Goal: Communication & Community: Participate in discussion

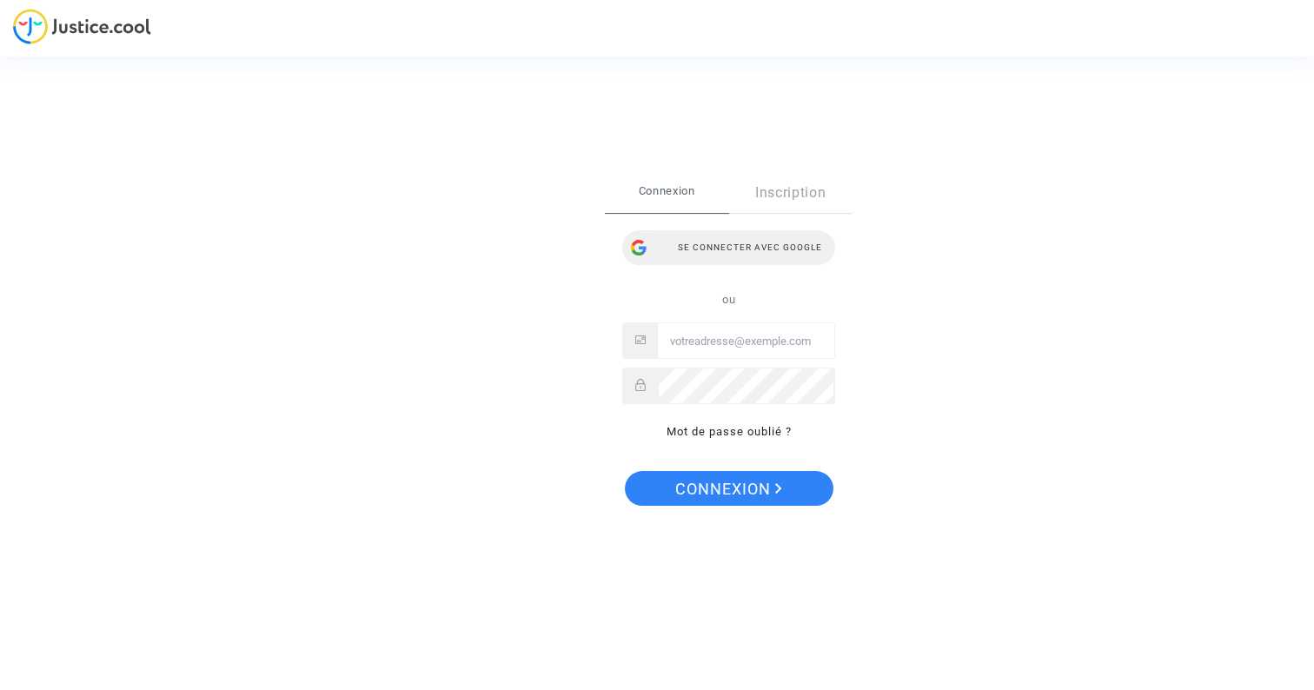
click at [764, 254] on div "Se connecter avec Google" at bounding box center [728, 247] width 213 height 35
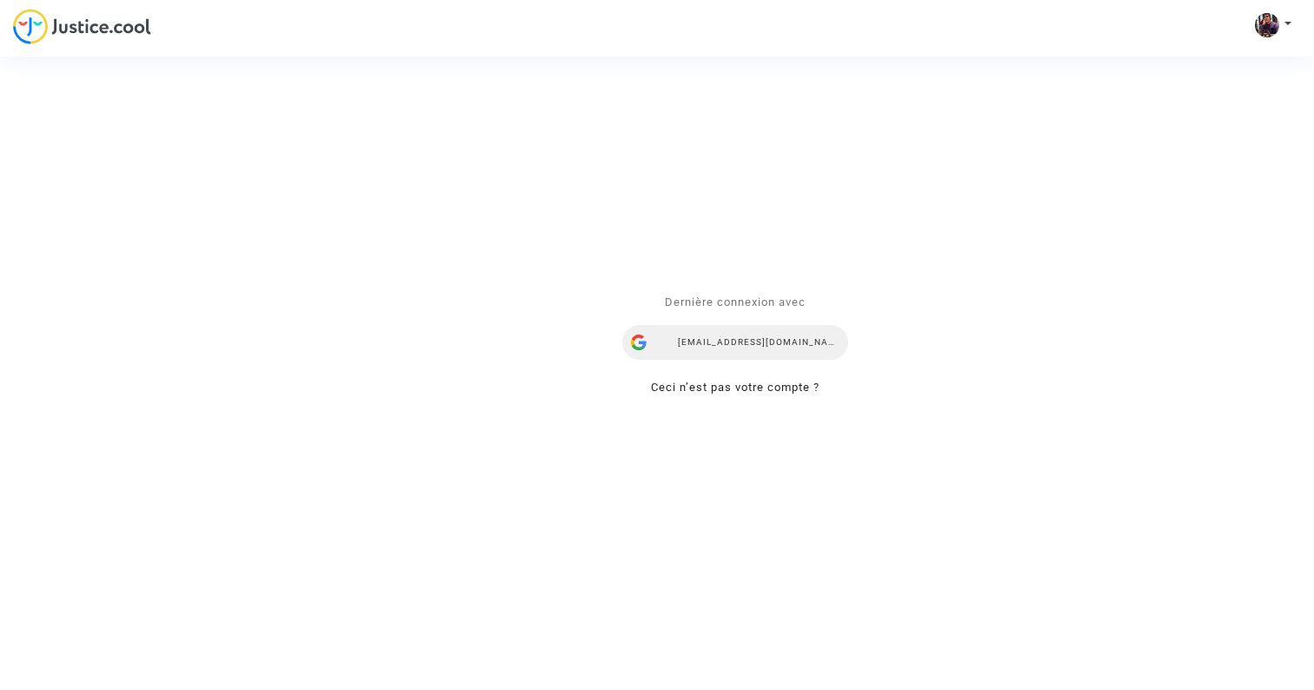
click at [748, 353] on div "[EMAIL_ADDRESS][DOMAIN_NAME]" at bounding box center [735, 343] width 226 height 35
click at [1264, 19] on div "Se connecter Dernière connexion avec antogal64@gmail.com Ceci n’est pas votre c…" at bounding box center [657, 345] width 1314 height 690
click at [1284, 23] on div "Se connecter Dernière connexion avec antogal64@gmail.com Ceci n’est pas votre c…" at bounding box center [657, 345] width 1314 height 690
click at [1297, 23] on div "Se connecter Dernière connexion avec antogal64@gmail.com Ceci n’est pas votre c…" at bounding box center [657, 345] width 1314 height 690
click at [1293, 23] on div "Se connecter Dernière connexion avec antogal64@gmail.com Ceci n’est pas votre c…" at bounding box center [657, 345] width 1314 height 690
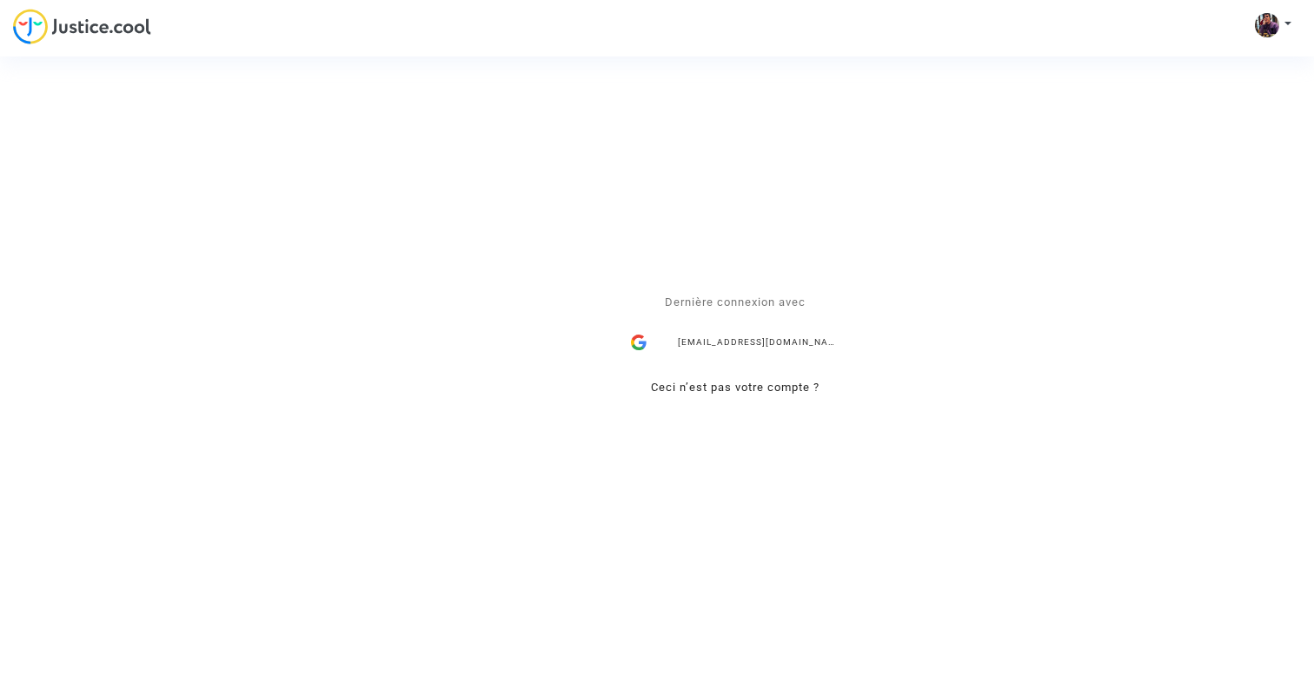
click at [736, 295] on span "Dernière connexion avec" at bounding box center [735, 301] width 141 height 13
click at [1222, 30] on div "Se connecter Dernière connexion avec antogal64@gmail.com Ceci n’est pas votre c…" at bounding box center [657, 345] width 1314 height 690
click at [1290, 26] on div "Se connecter Dernière connexion avec antogal64@gmail.com Ceci n’est pas votre c…" at bounding box center [657, 345] width 1314 height 690
click at [1261, 24] on div "Se connecter Dernière connexion avec antogal64@gmail.com Ceci n’est pas votre c…" at bounding box center [657, 345] width 1314 height 690
click at [1279, 24] on div "Se connecter Dernière connexion avec antogal64@gmail.com Ceci n’est pas votre c…" at bounding box center [657, 345] width 1314 height 690
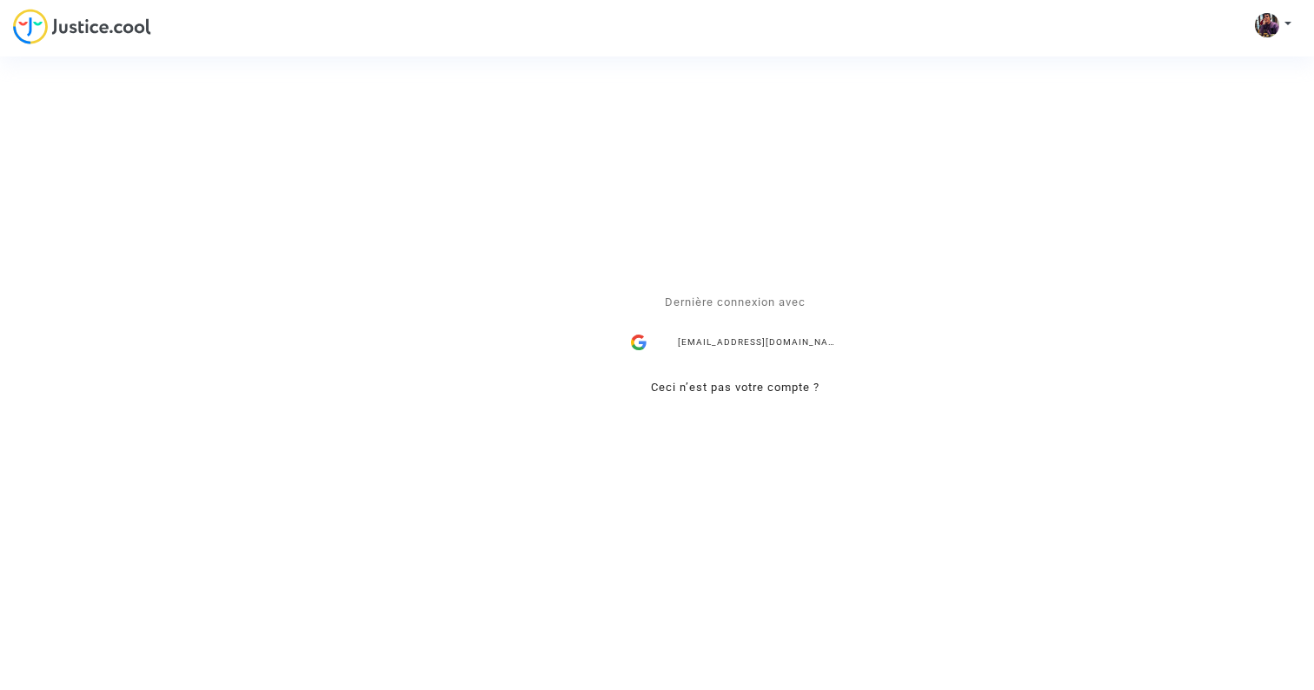
click at [1289, 24] on div "Se connecter Dernière connexion avec antogal64@gmail.com Ceci n’est pas votre c…" at bounding box center [657, 345] width 1314 height 690
drag, startPoint x: 1289, startPoint y: 24, endPoint x: 1260, endPoint y: 24, distance: 28.7
click at [1289, 24] on div "Se connecter Dernière connexion avec antogal64@gmail.com Ceci n’est pas votre c…" at bounding box center [657, 345] width 1314 height 690
click at [765, 329] on div "antogal64@gmail.com" at bounding box center [735, 343] width 226 height 35
click at [667, 402] on div "Dernière connexion avec antogal64@gmail.com Ceci n’est pas votre compte ?" at bounding box center [735, 345] width 261 height 141
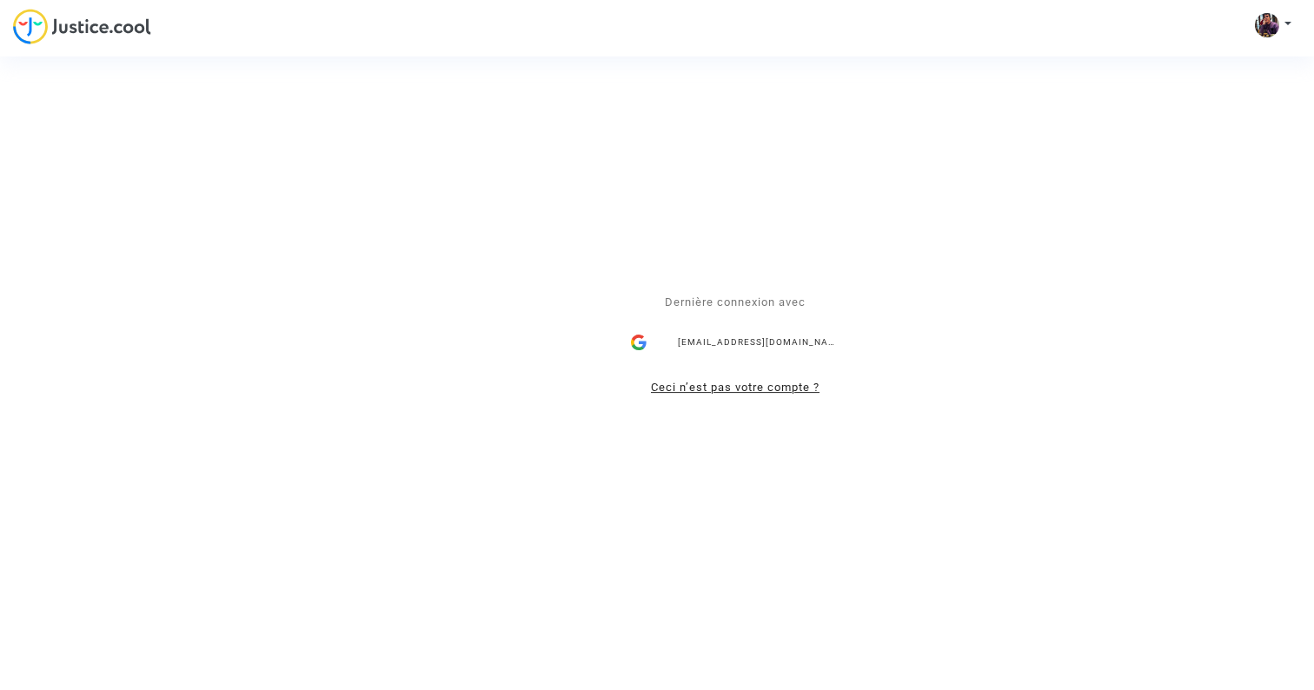
click at [693, 381] on link "Ceci n’est pas votre compte ?" at bounding box center [735, 387] width 169 height 13
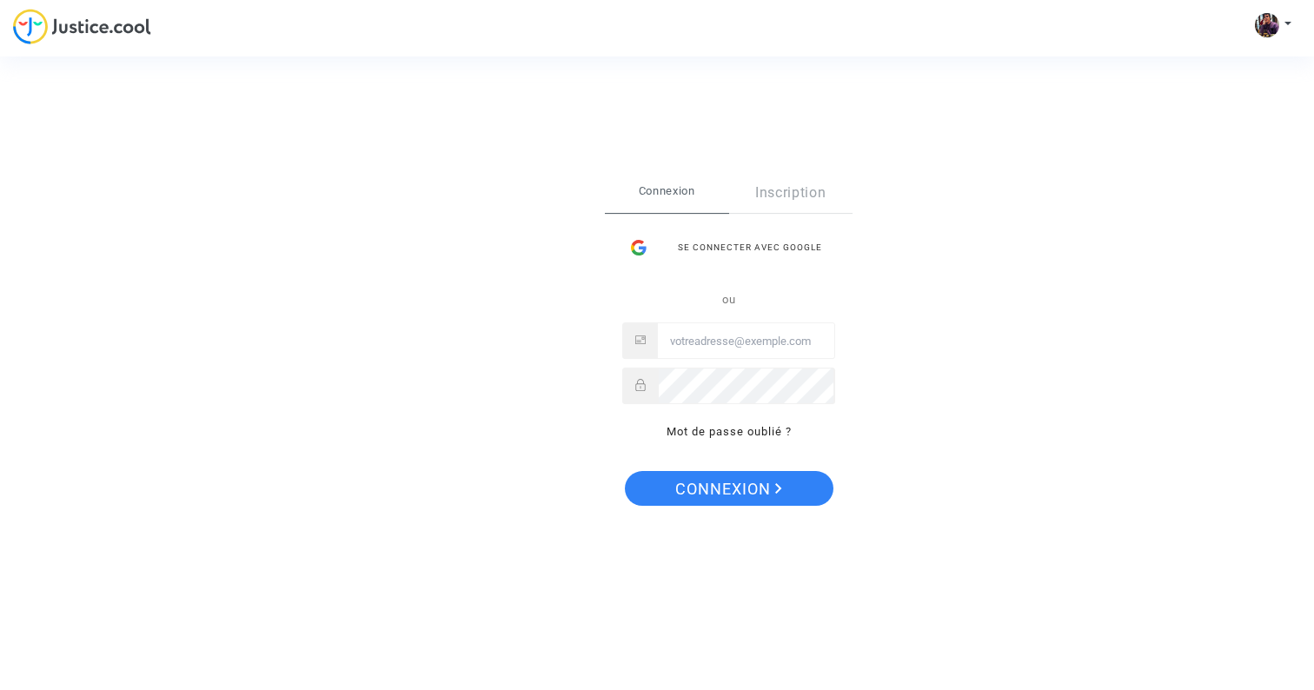
click at [744, 335] on input "Email" at bounding box center [746, 341] width 176 height 35
type input "antogal64@gmail.com"
click at [625, 471] on button "Connexion" at bounding box center [729, 488] width 209 height 35
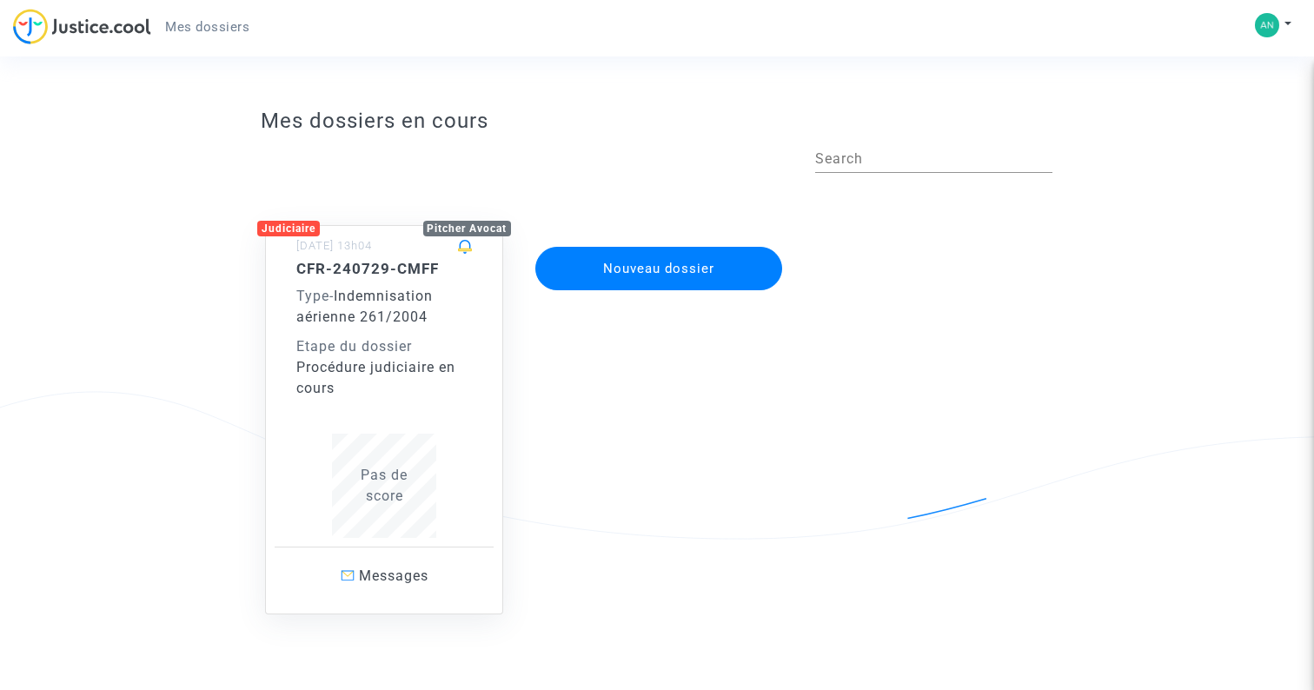
click at [468, 238] on div "Pitcher Avocat" at bounding box center [467, 227] width 89 height 21
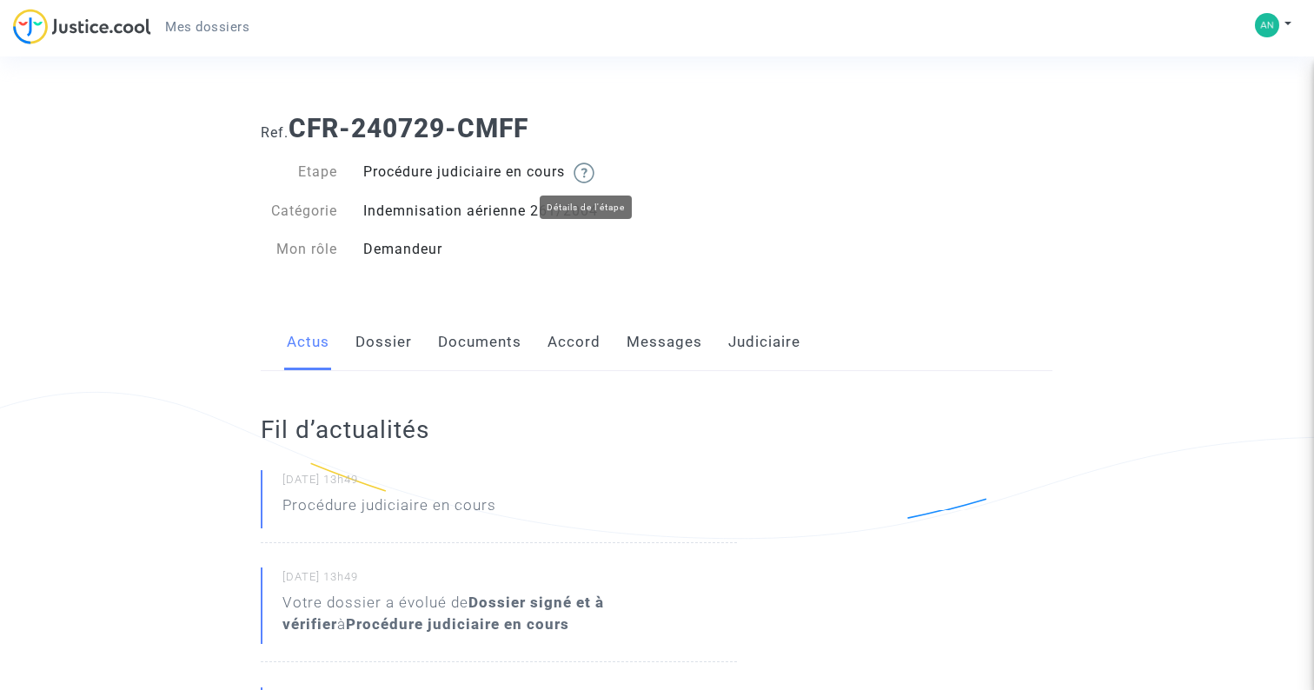
click at [594, 175] on img at bounding box center [584, 173] width 21 height 21
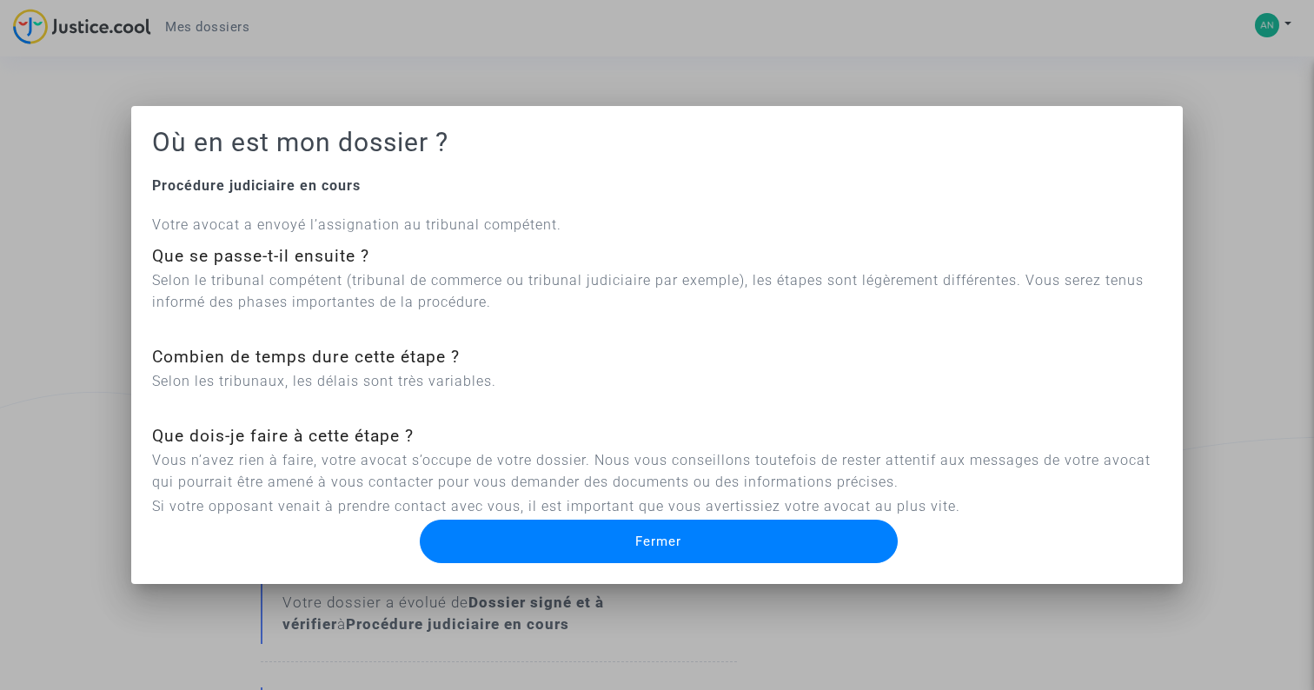
click at [642, 529] on button "Fermer" at bounding box center [659, 541] width 479 height 43
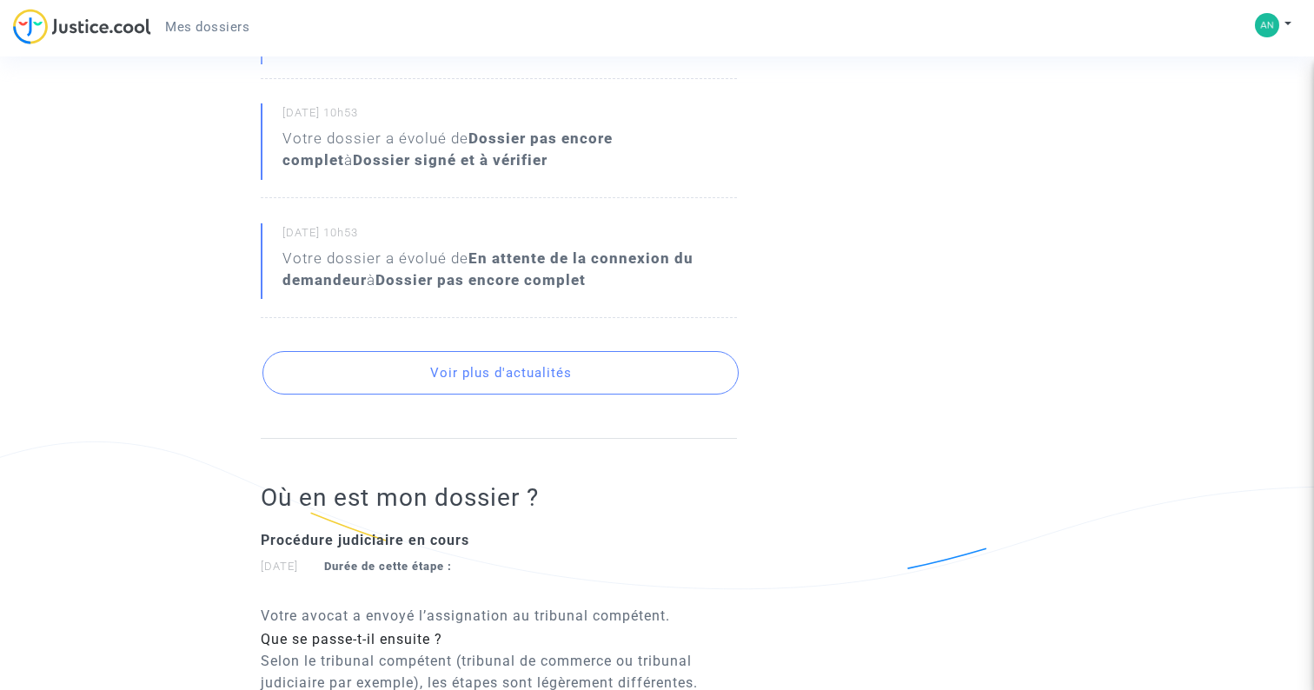
scroll to position [737, 0]
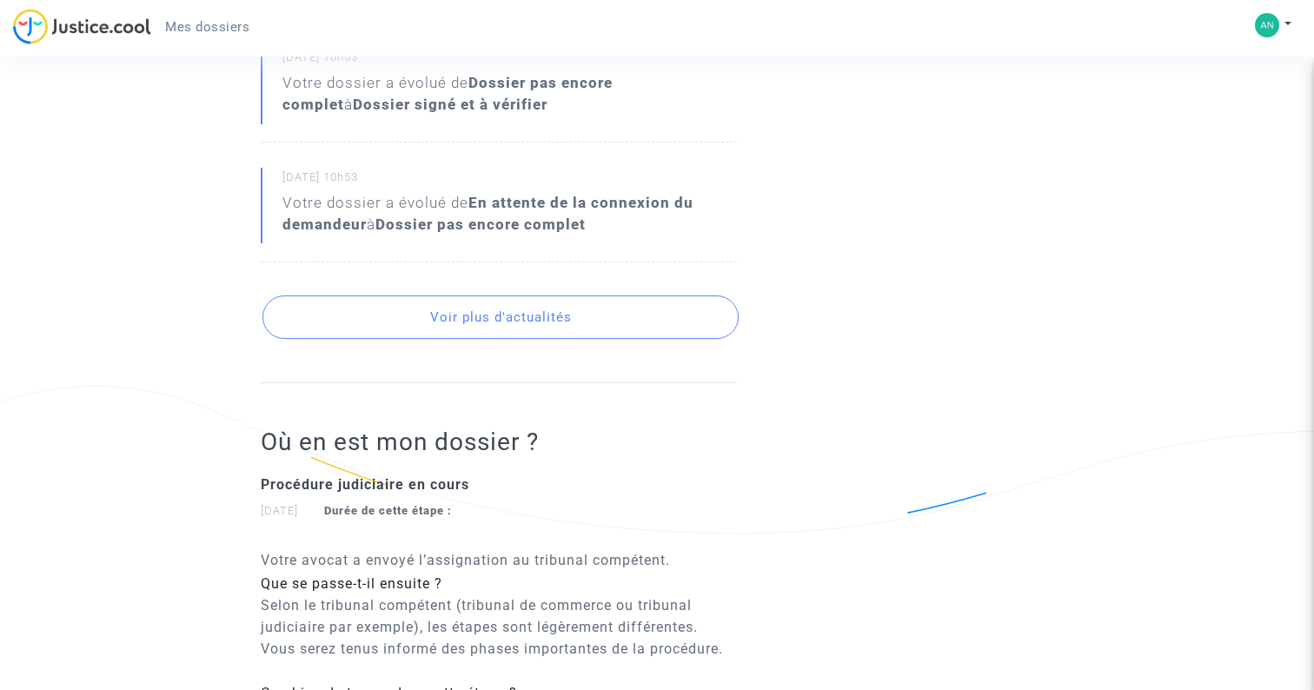
click at [550, 327] on button "Voir plus d'actualités" at bounding box center [499, 316] width 475 height 43
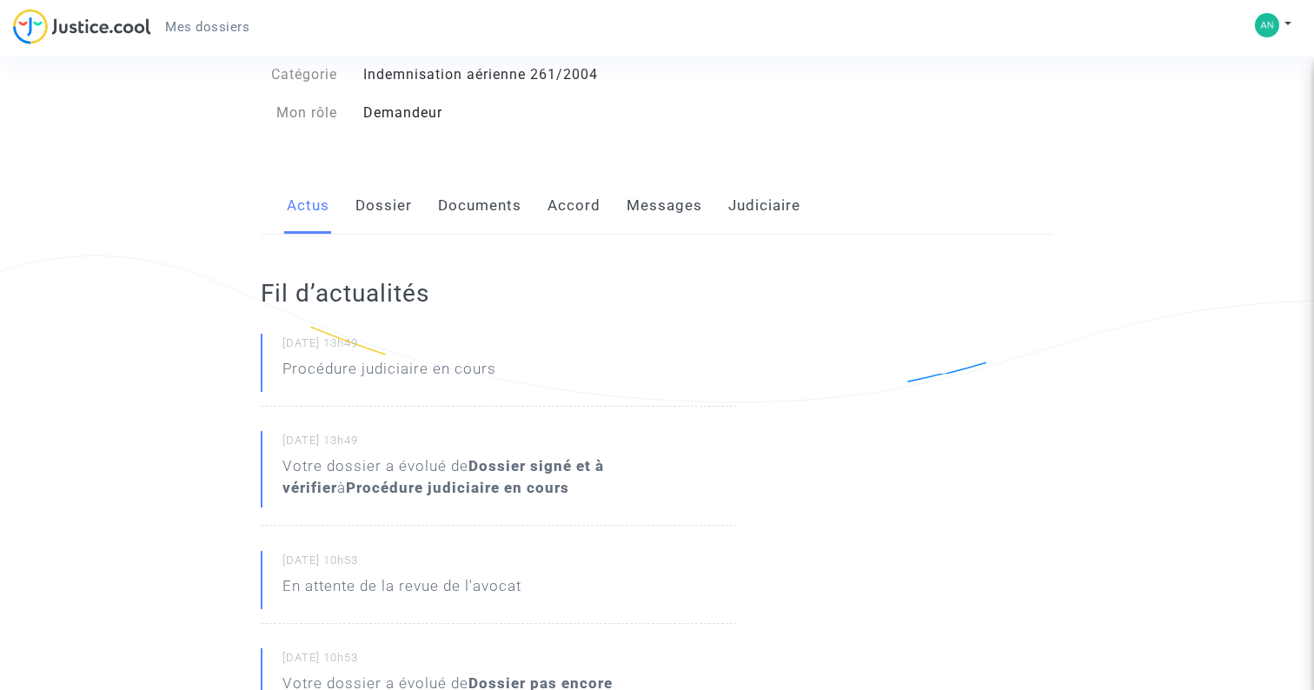
scroll to position [0, 0]
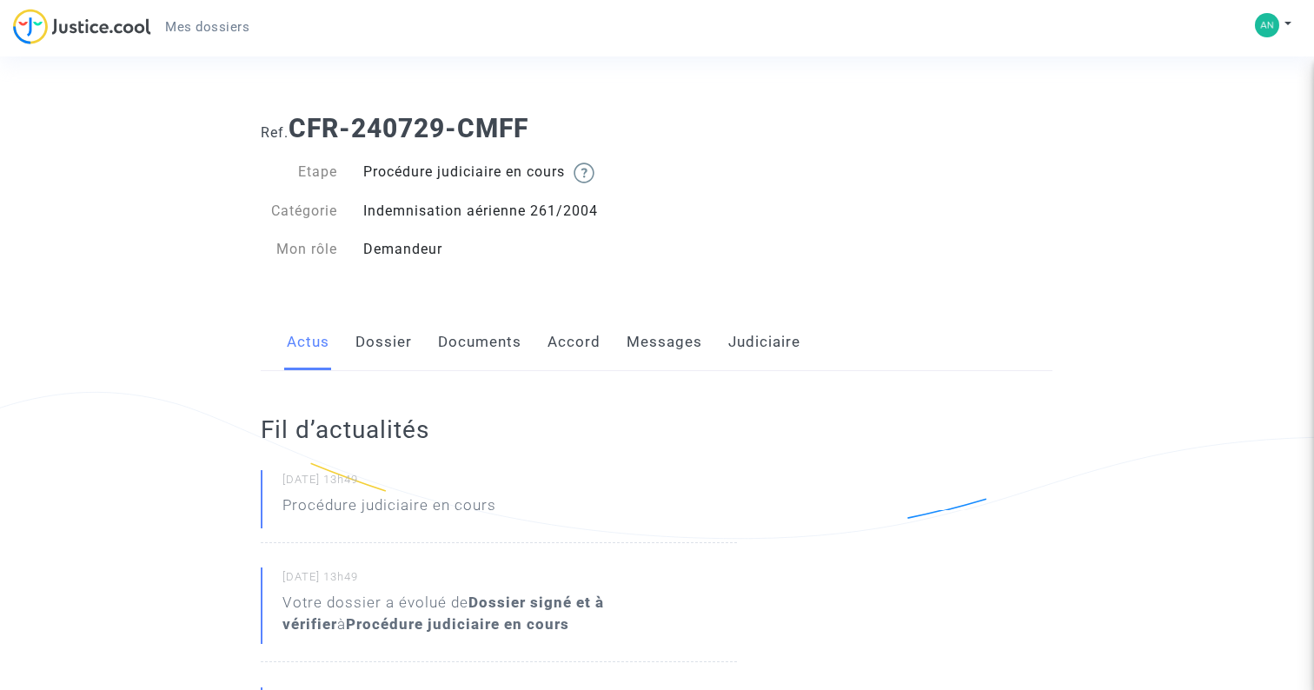
click at [399, 330] on link "Dossier" at bounding box center [383, 342] width 56 height 57
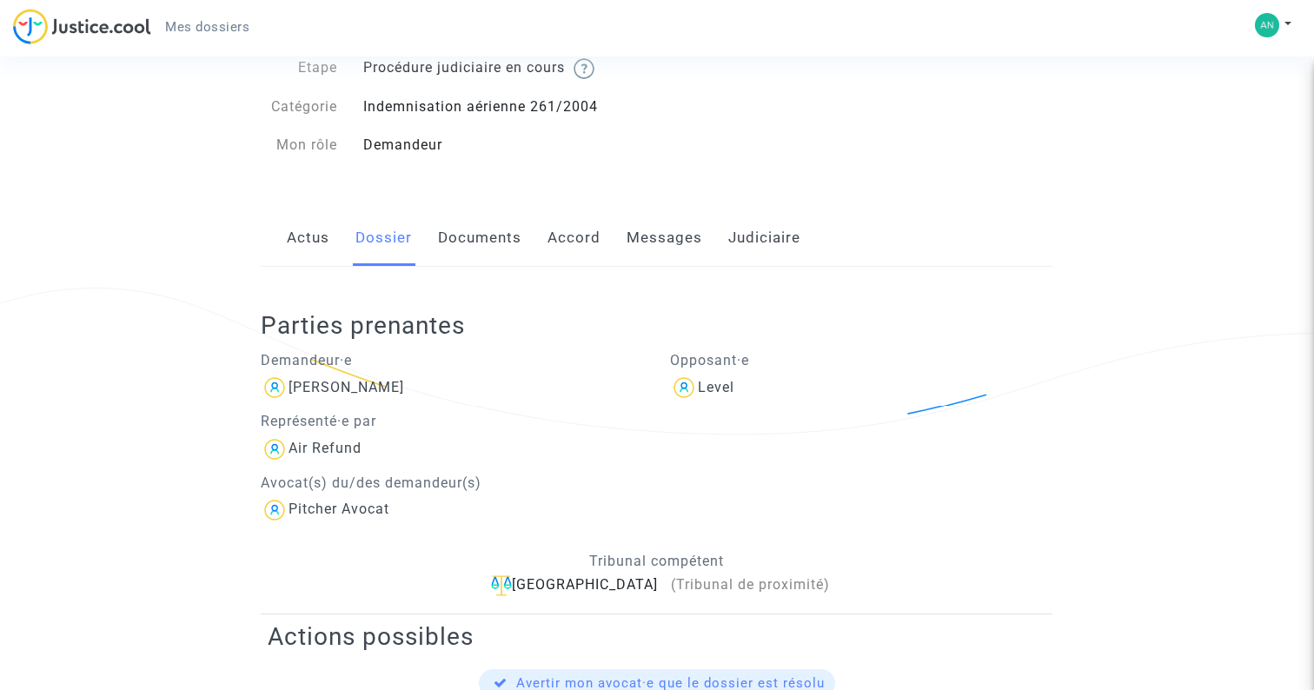
scroll to position [68, 0]
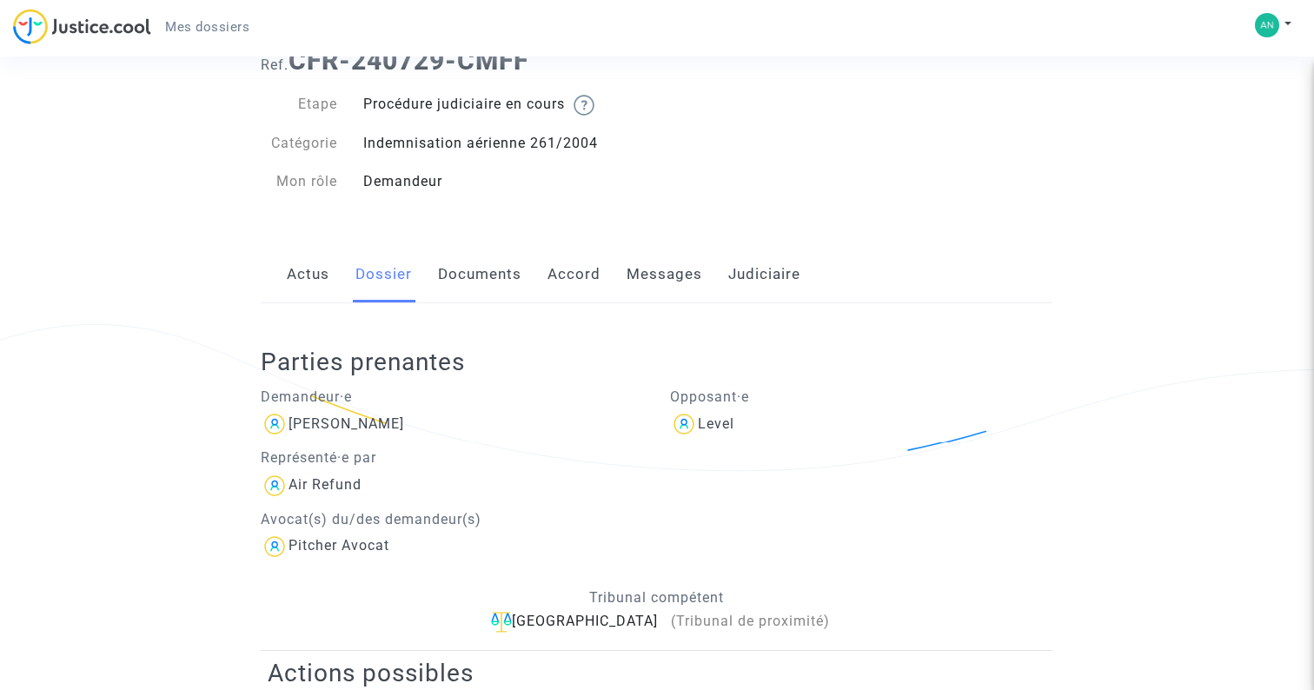
click at [501, 274] on link "Documents" at bounding box center [479, 274] width 83 height 57
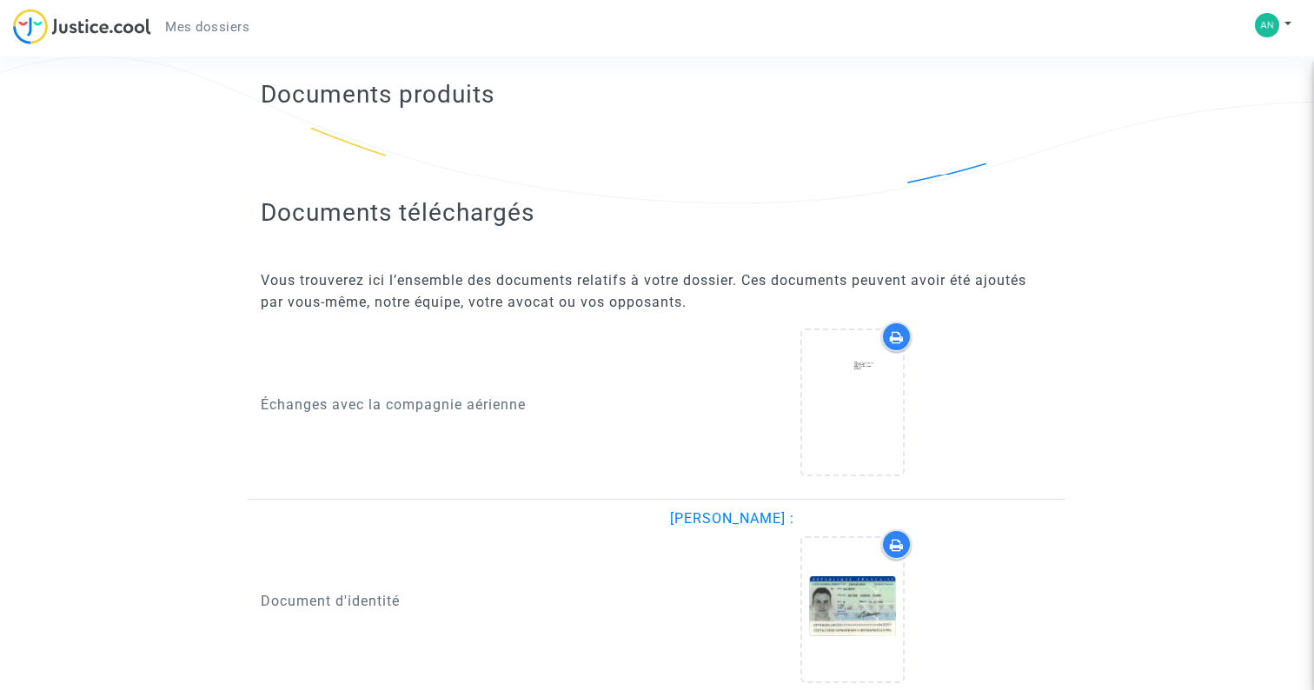
scroll to position [159, 0]
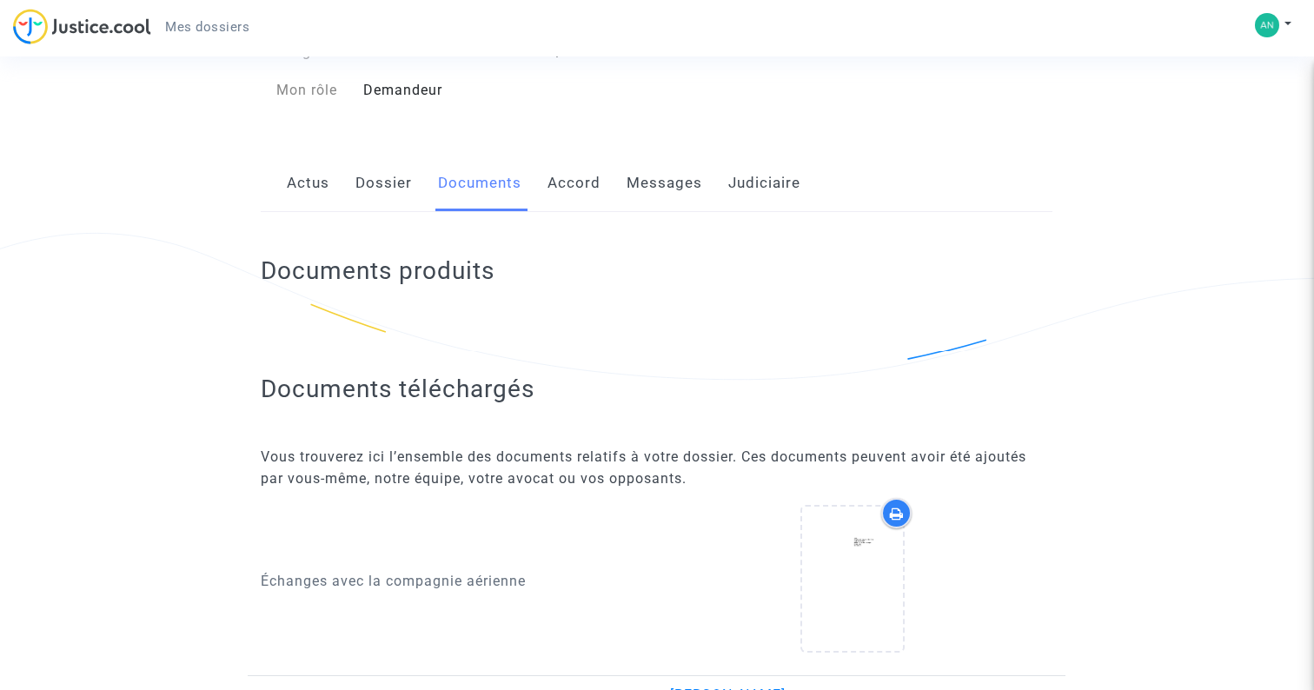
click at [580, 169] on link "Accord" at bounding box center [573, 183] width 53 height 57
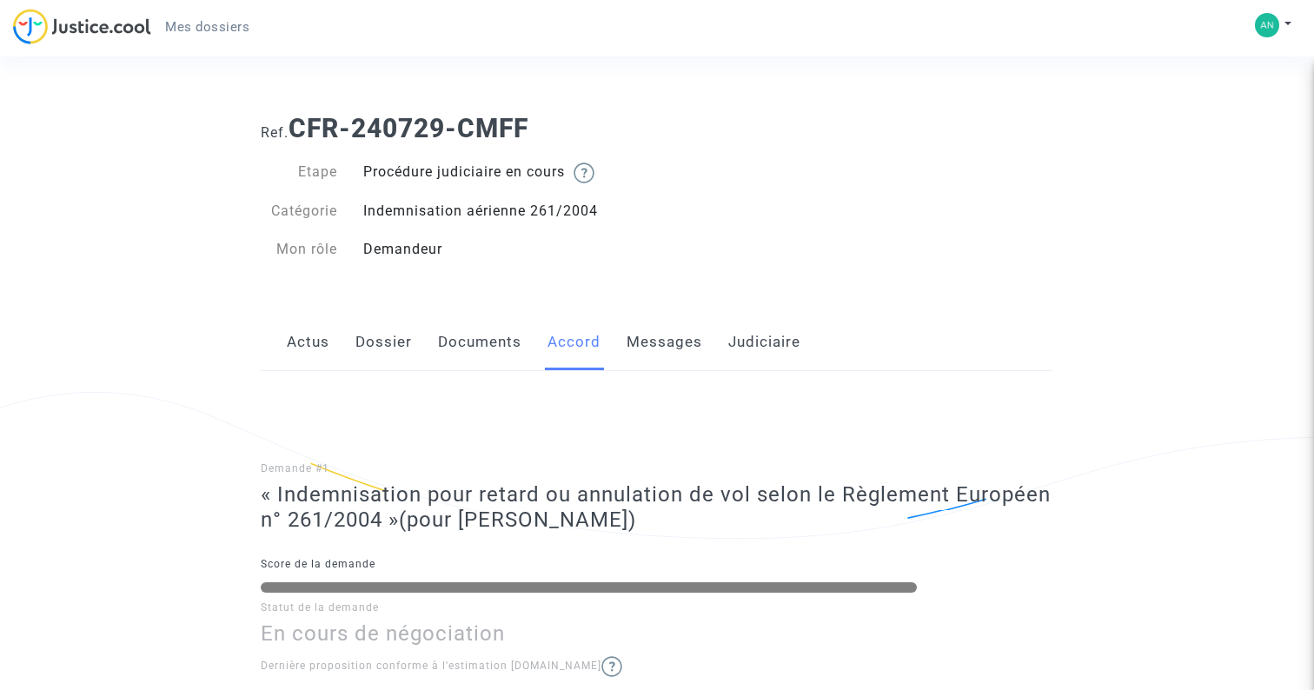
scroll to position [204, 0]
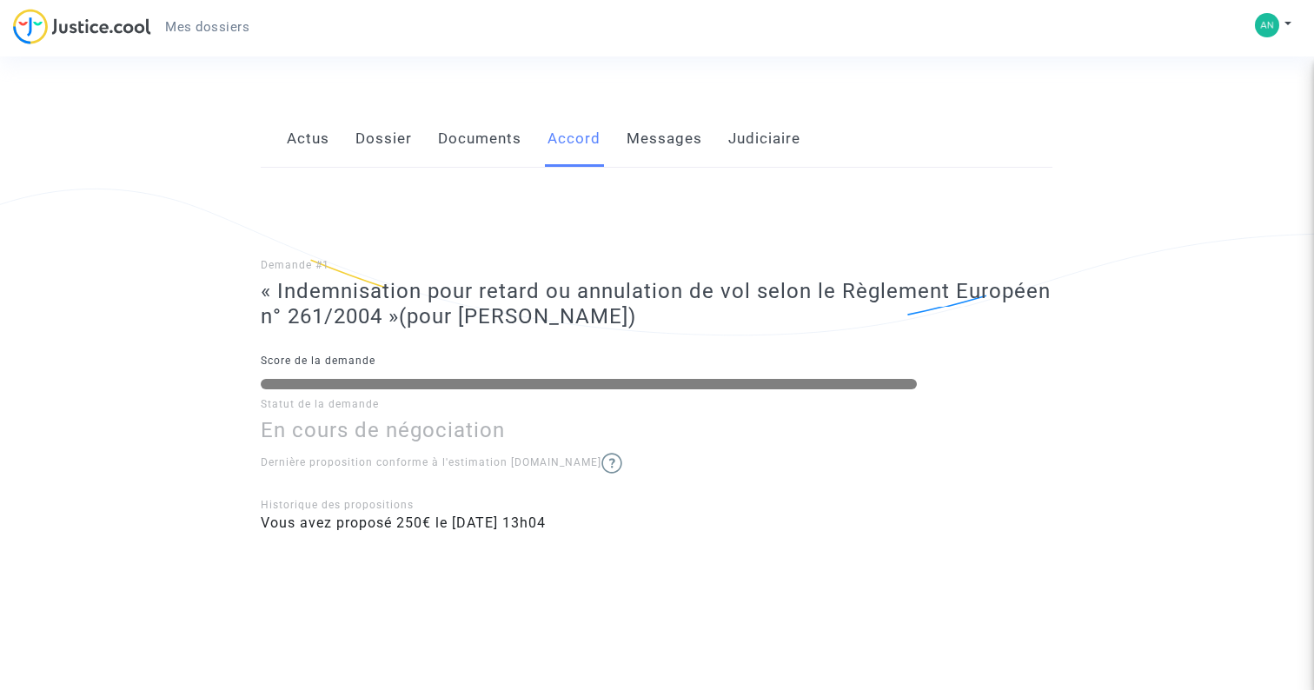
click at [673, 155] on link "Messages" at bounding box center [665, 138] width 76 height 57
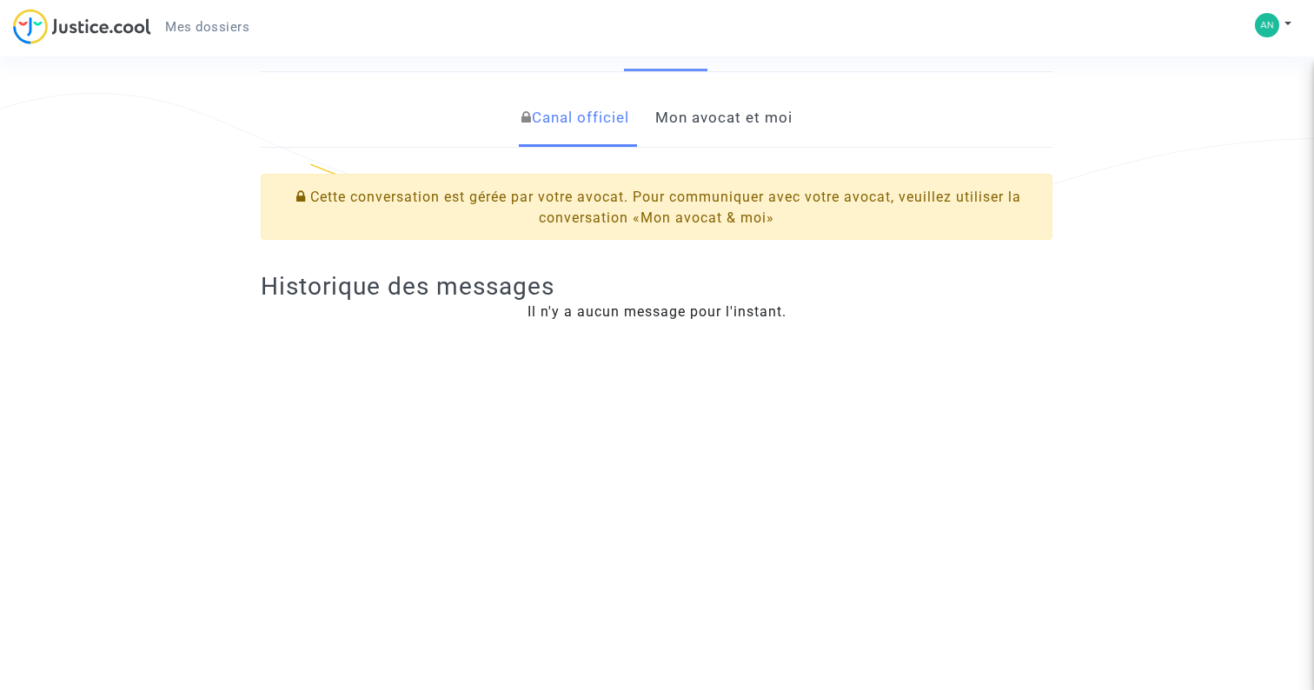
scroll to position [277, 0]
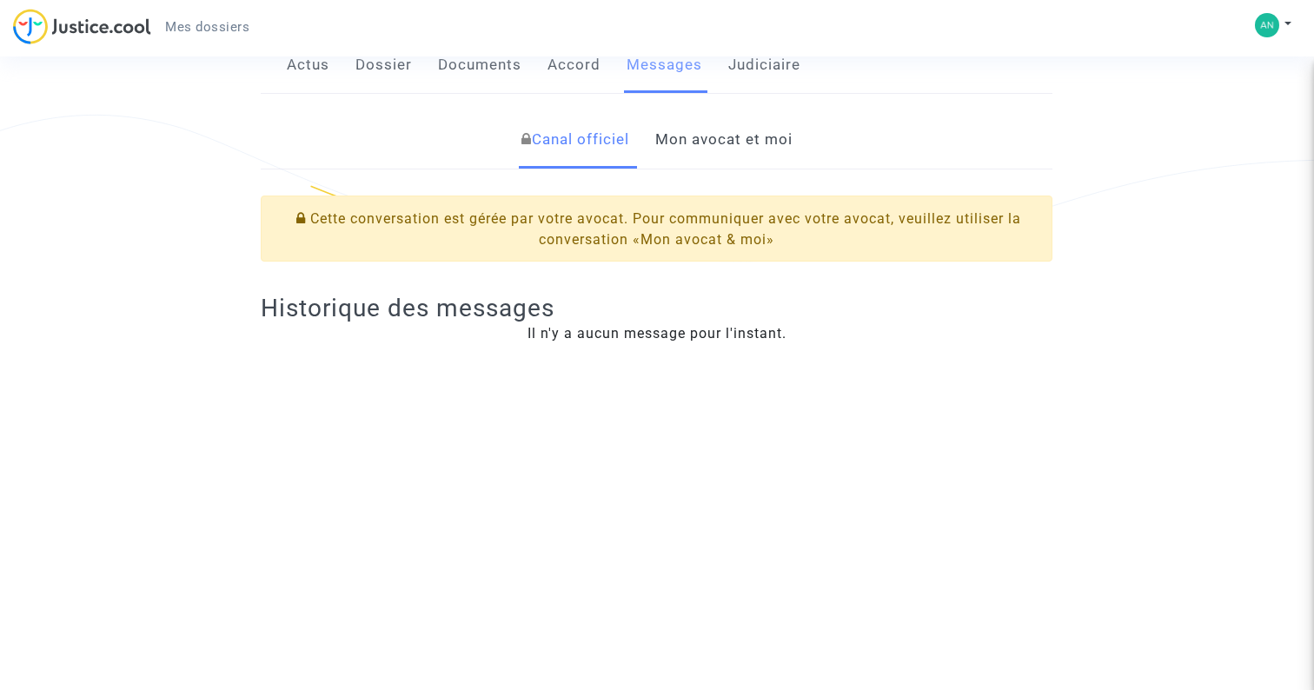
click at [782, 149] on link "Mon avocat et moi" at bounding box center [723, 139] width 137 height 57
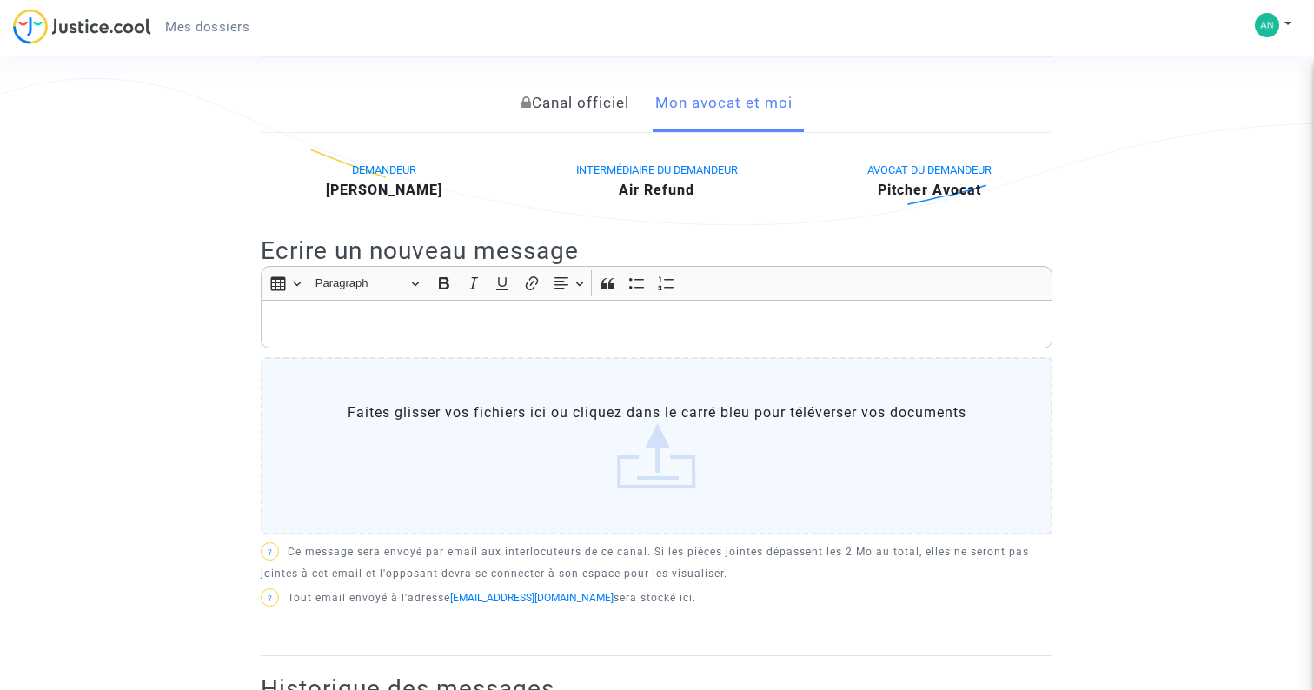
scroll to position [269, 0]
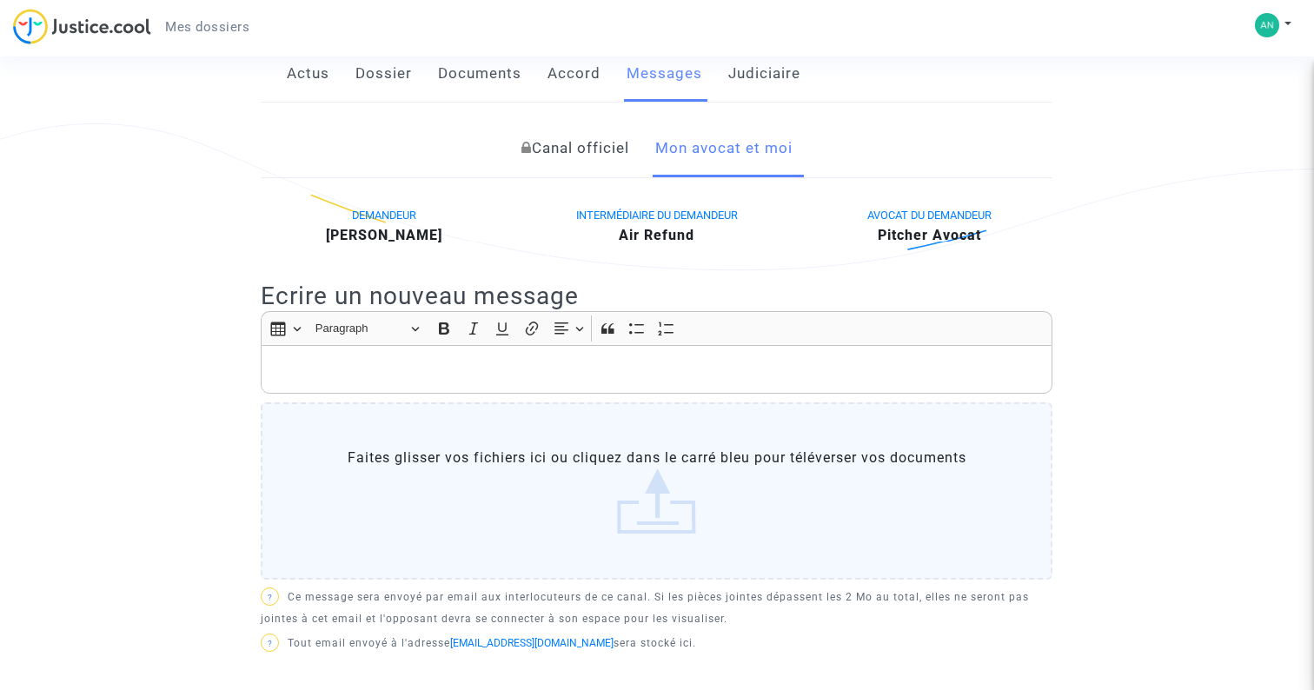
click at [789, 64] on link "Judiciaire" at bounding box center [764, 73] width 72 height 57
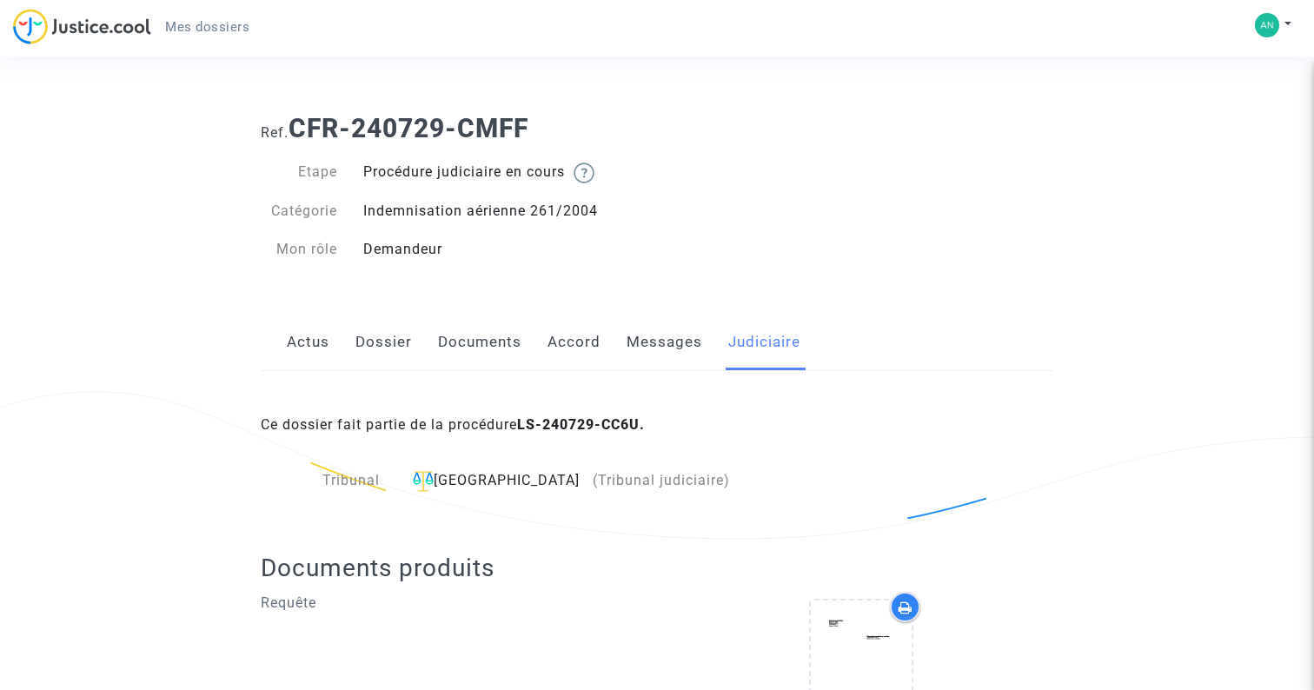
click at [644, 365] on link "Messages" at bounding box center [665, 342] width 76 height 57
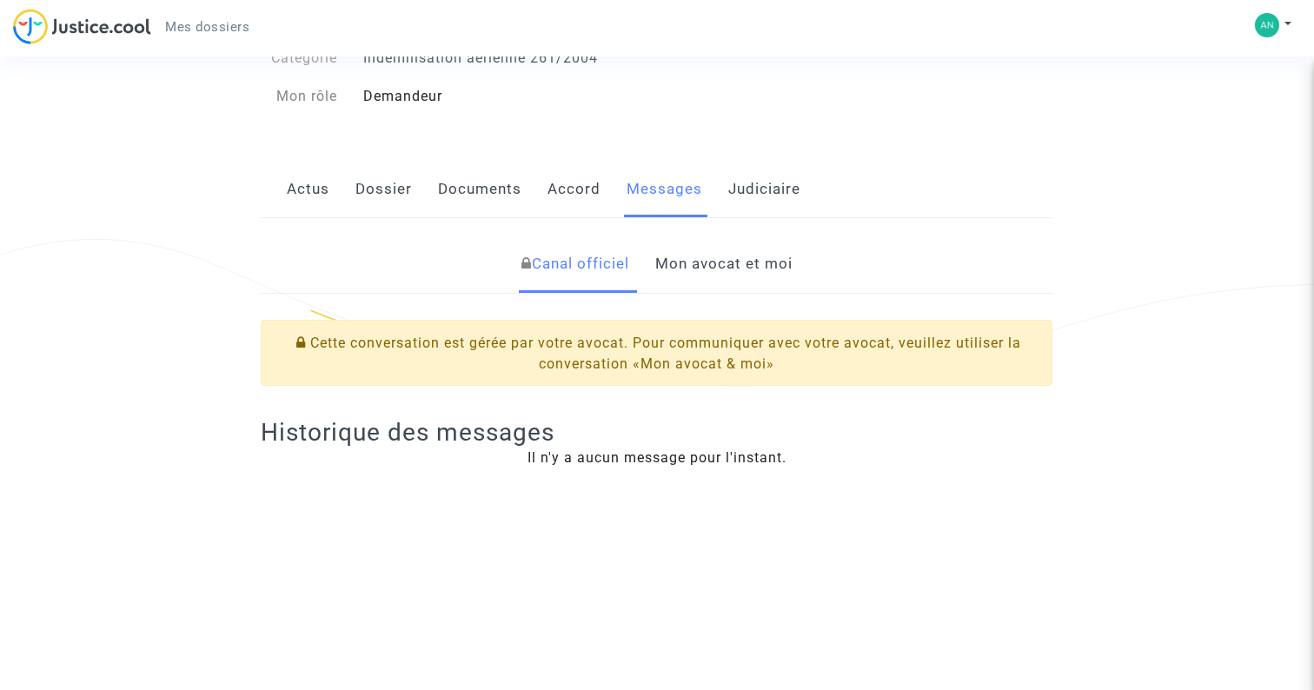
scroll to position [280, 0]
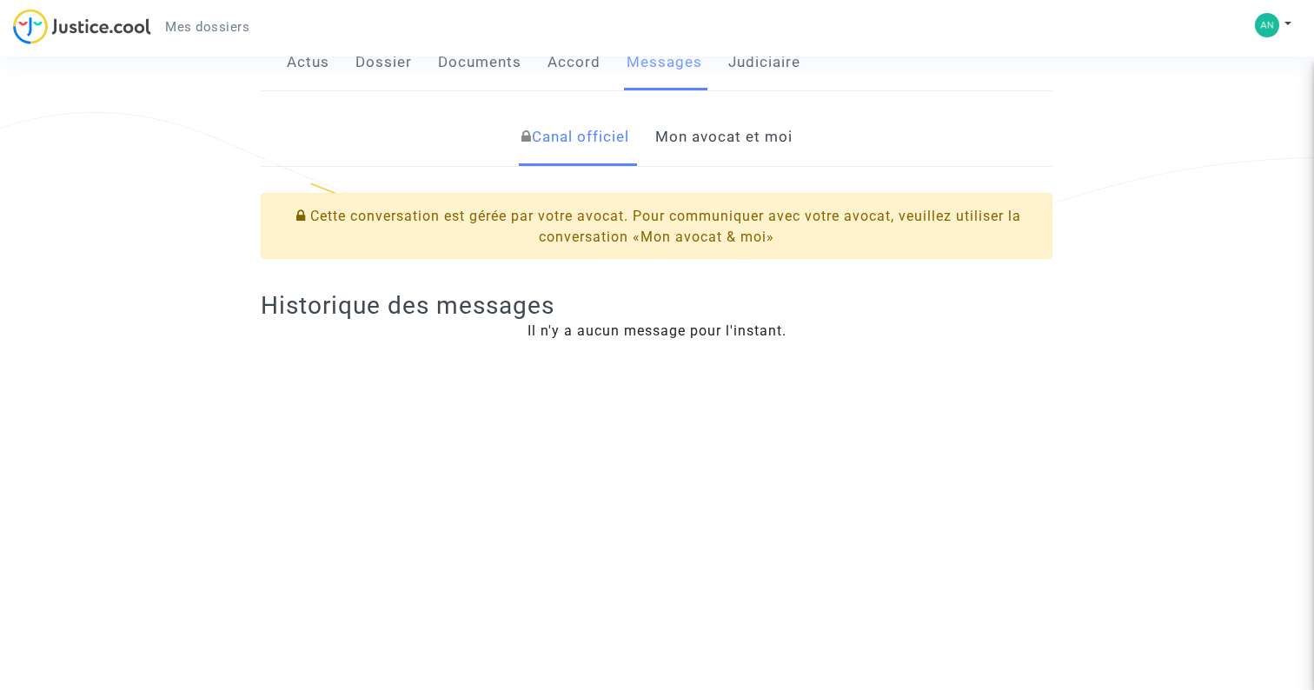
click at [717, 150] on link "Mon avocat et moi" at bounding box center [723, 137] width 137 height 57
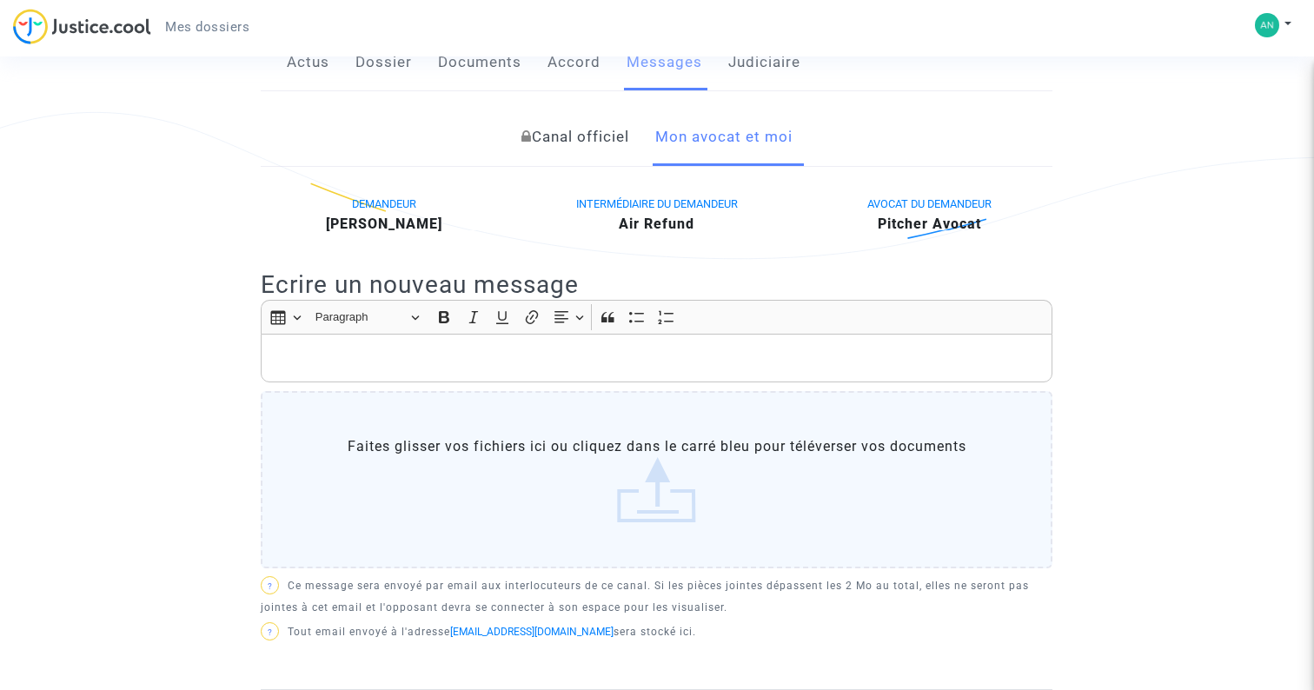
click at [551, 373] on div "Rich Text Editor, main" at bounding box center [657, 358] width 792 height 49
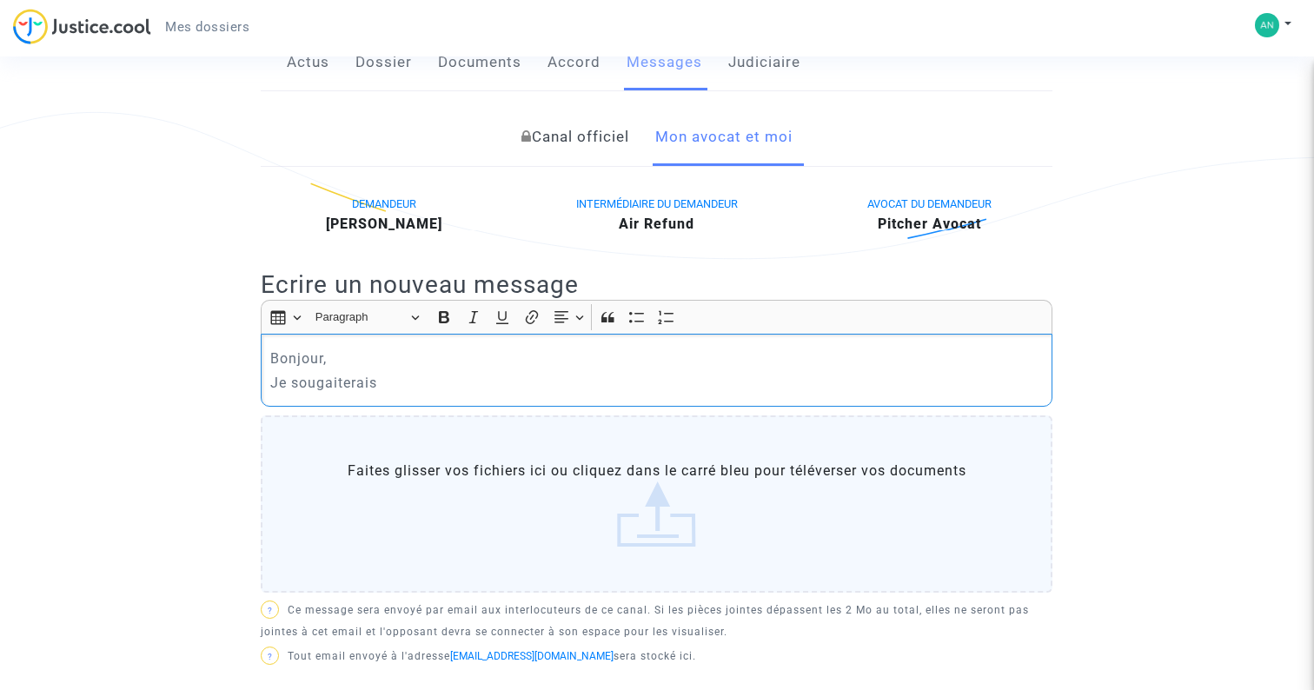
click at [330, 382] on p "Je sougaiterais" at bounding box center [656, 383] width 773 height 22
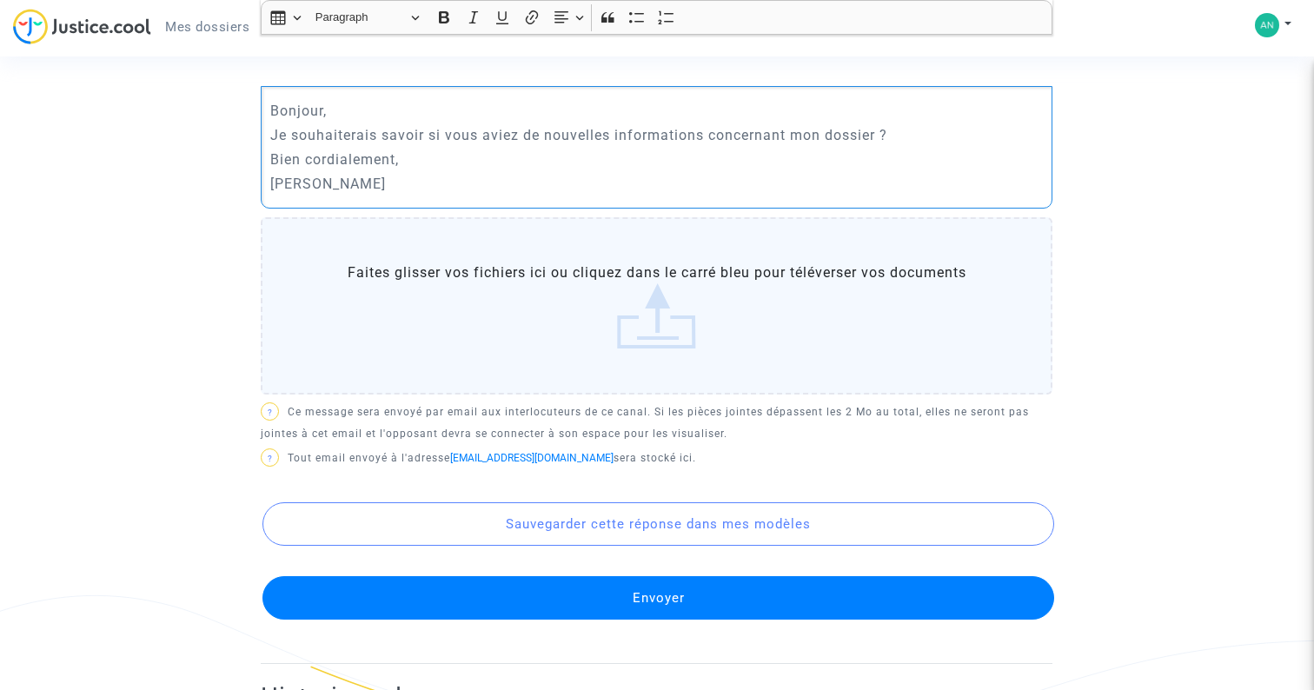
scroll to position [614, 0]
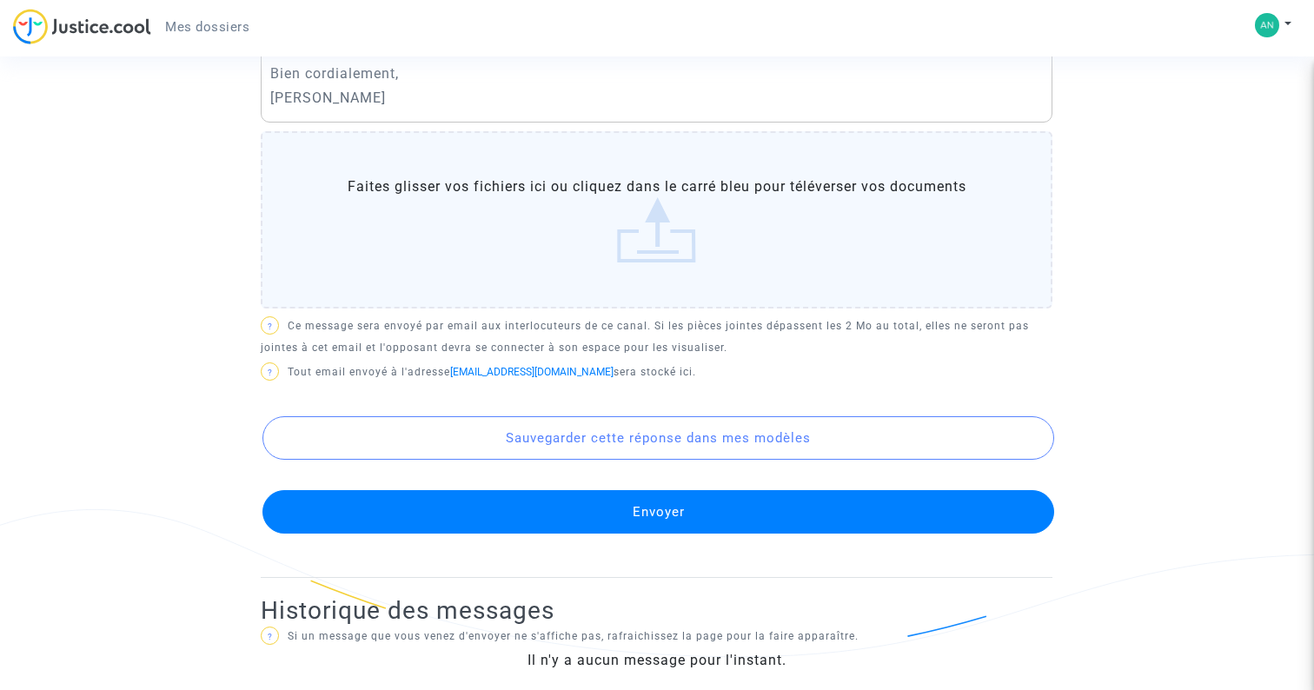
click at [574, 512] on button "Envoyer" at bounding box center [658, 511] width 792 height 43
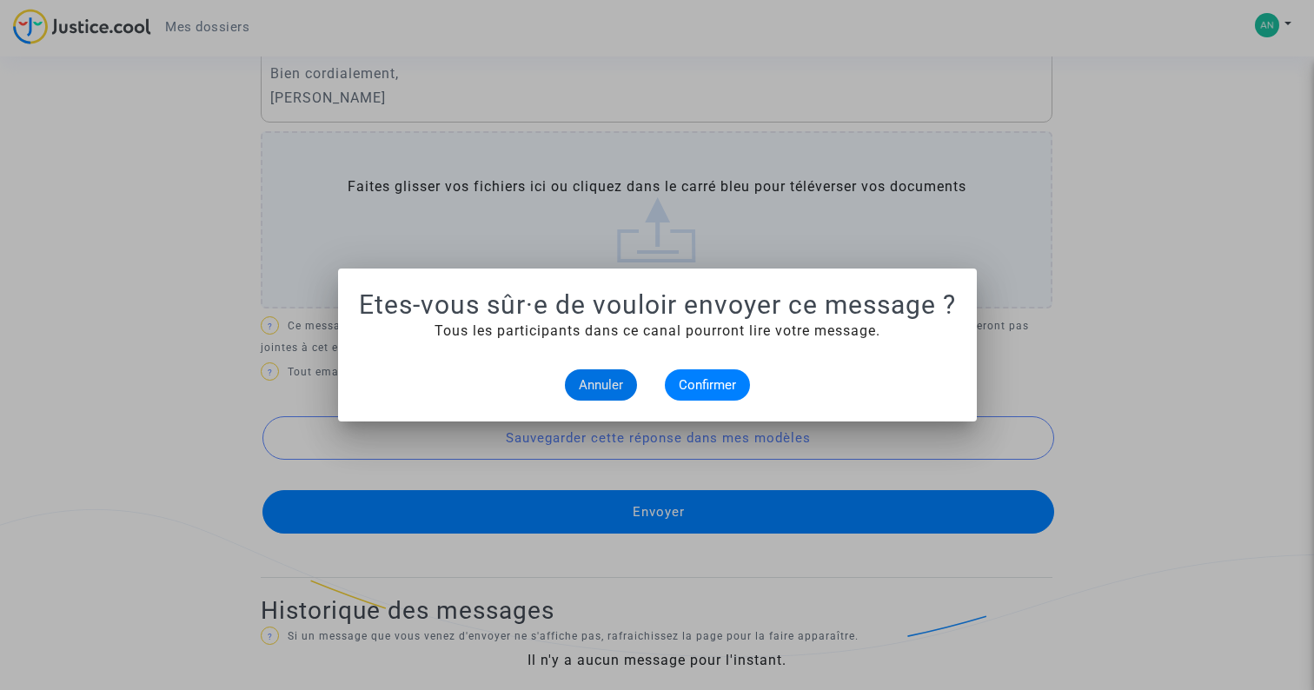
click at [707, 365] on alert-dialogs "Etes-vous sûr·e de vouloir envoyer ce message ? Tous les participants dans ce c…" at bounding box center [657, 344] width 597 height 111
click at [703, 381] on span "Confirmer" at bounding box center [707, 385] width 57 height 16
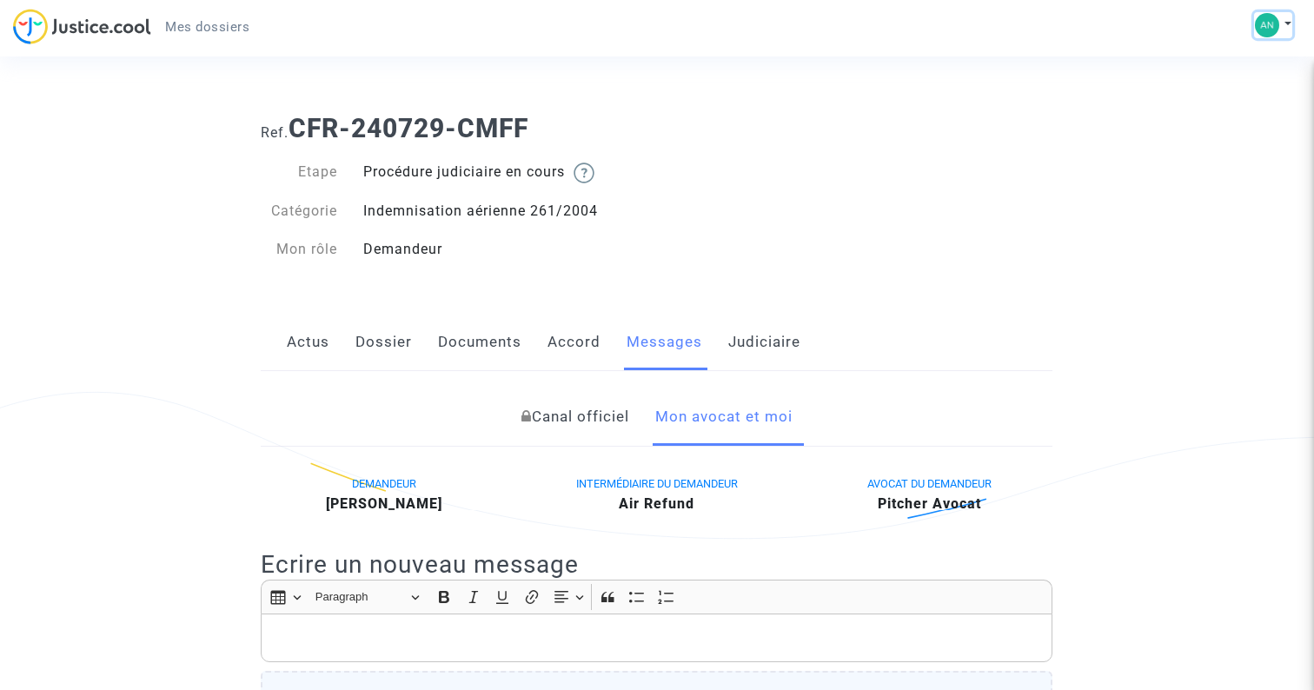
click at [1279, 23] on button at bounding box center [1273, 25] width 38 height 26
click at [1237, 119] on link "Déconnexion" at bounding box center [1222, 117] width 137 height 28
